Goal: Transaction & Acquisition: Purchase product/service

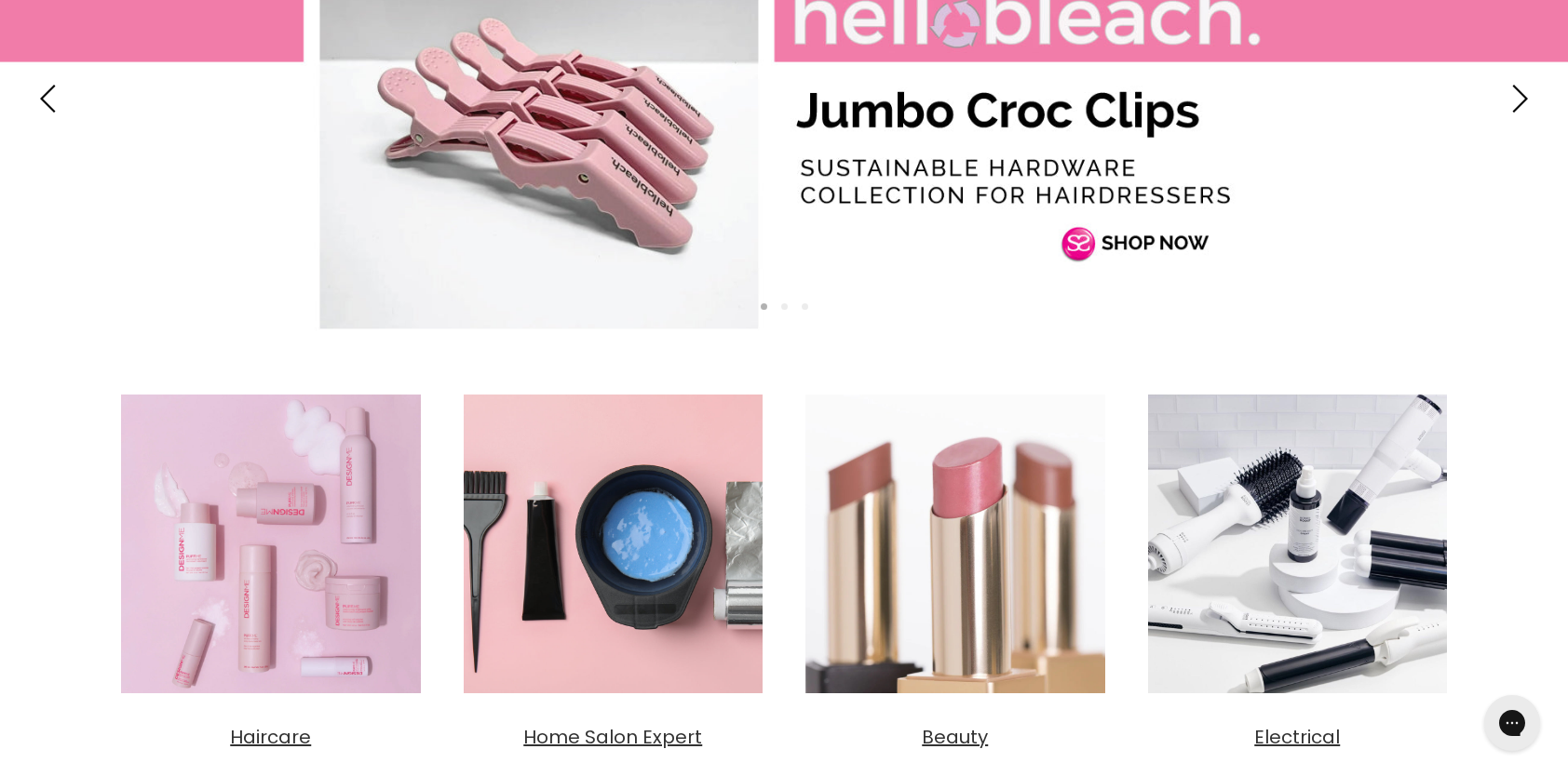
scroll to position [559, 0]
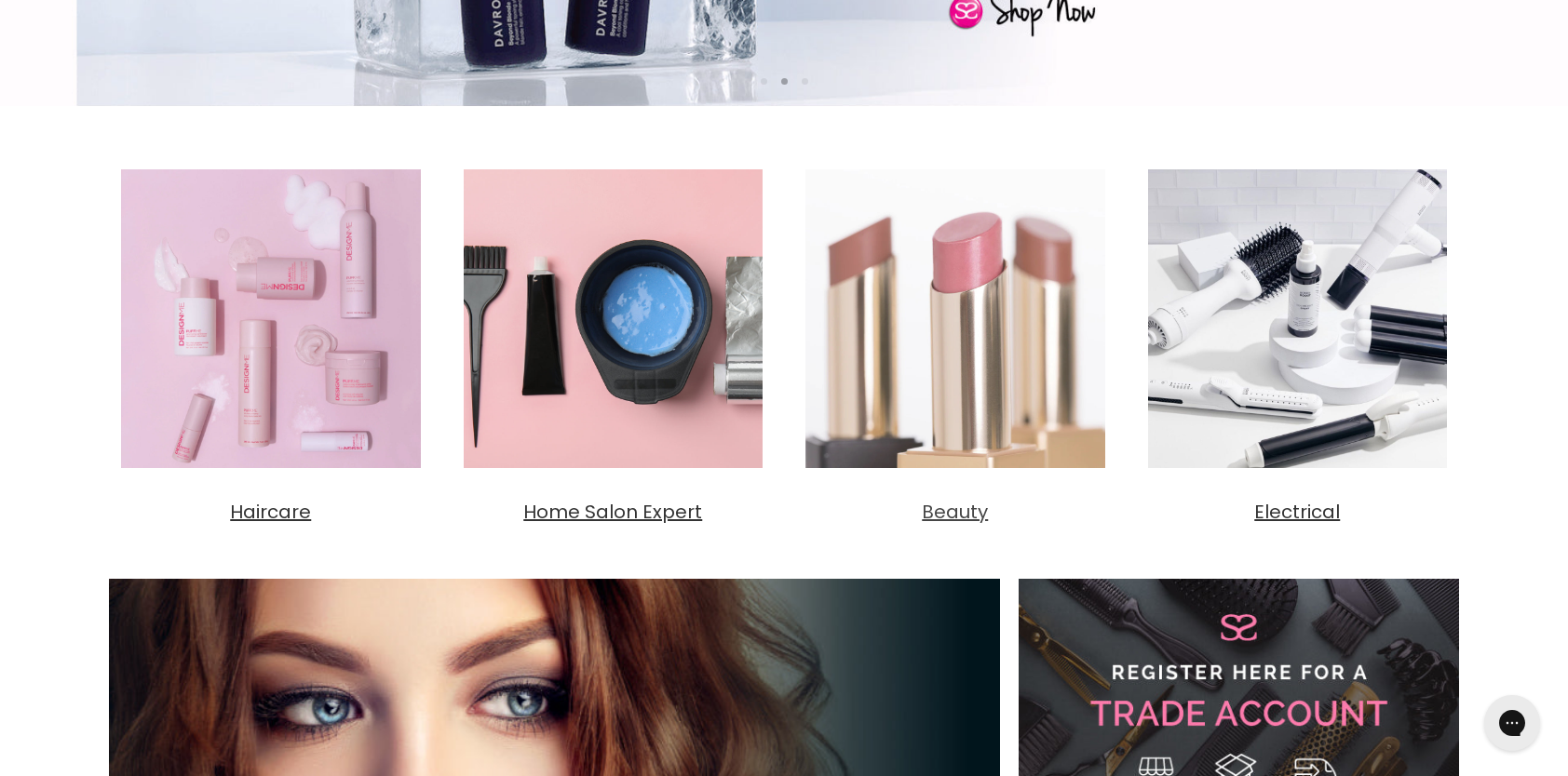
click at [967, 511] on span "Beauty" at bounding box center [954, 511] width 66 height 26
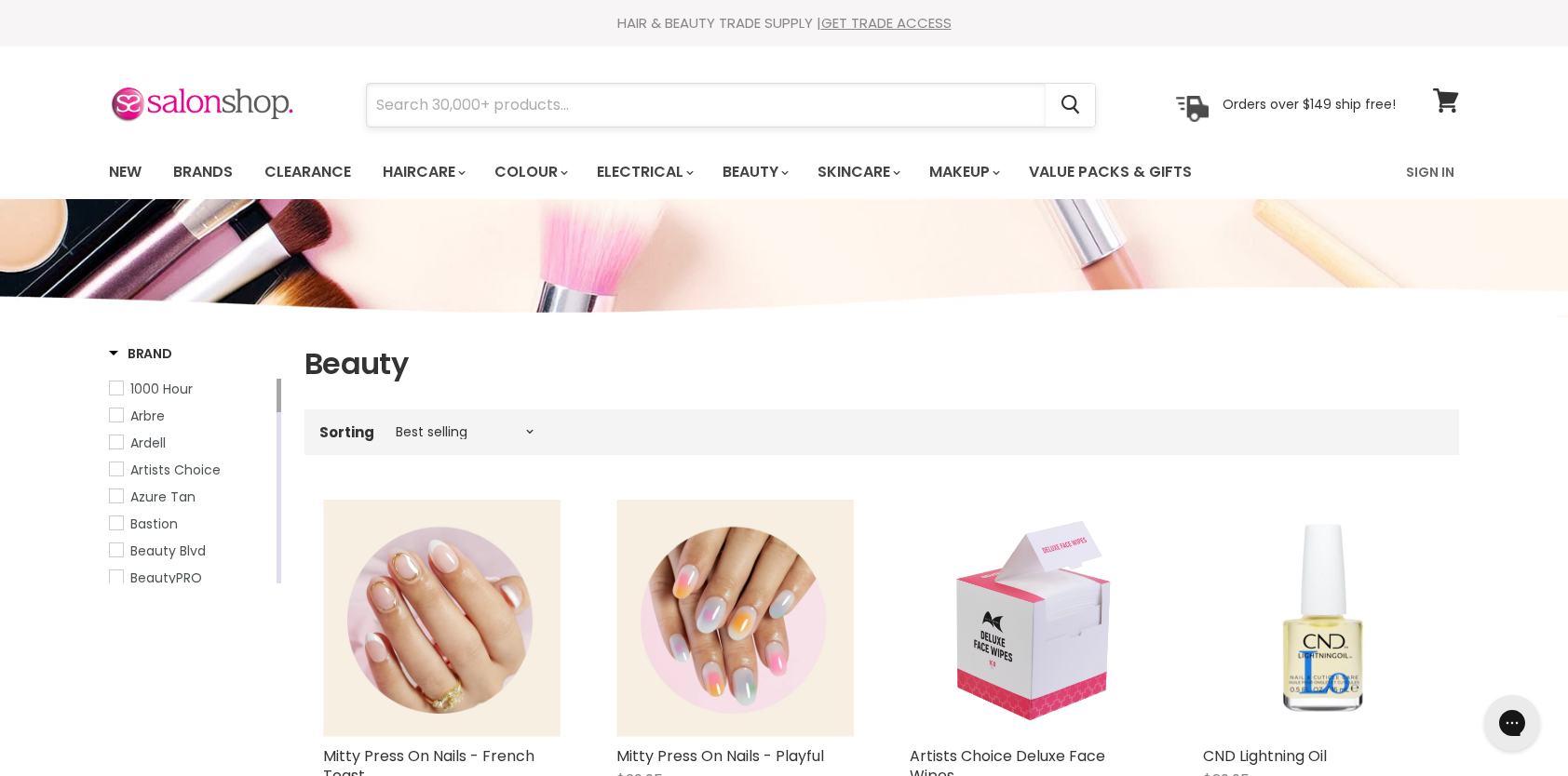
click at [794, 106] on input "Search" at bounding box center [706, 105] width 679 height 43
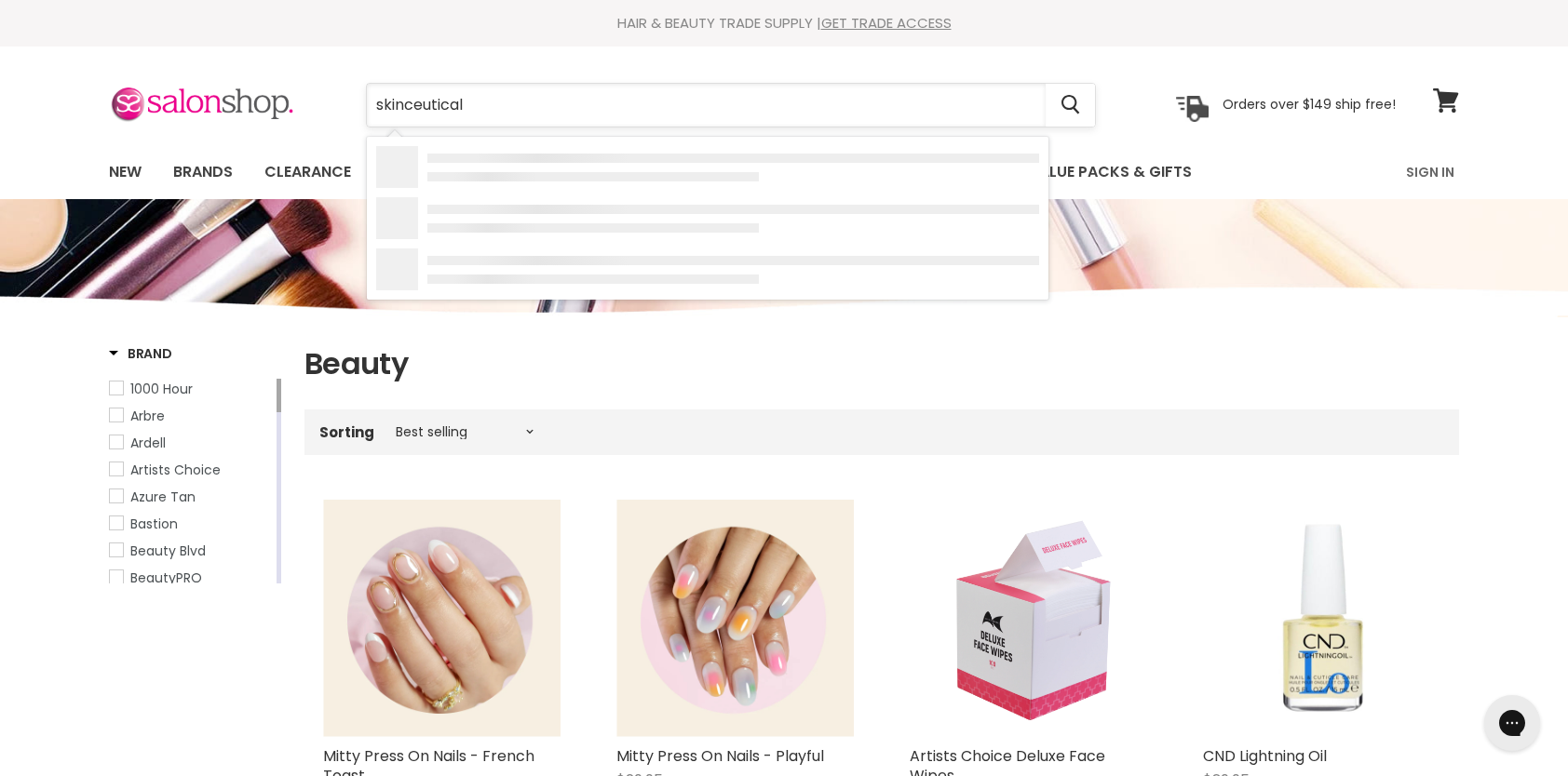
type input "skinceuticals"
